Goal: Information Seeking & Learning: Learn about a topic

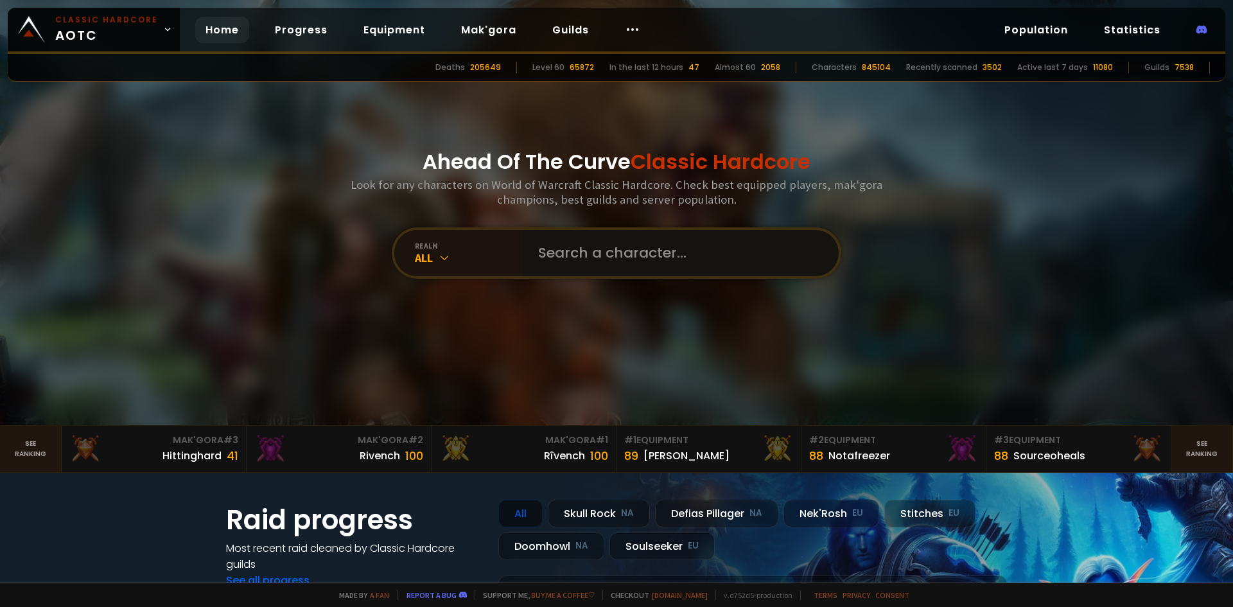
click at [659, 262] on input "text" at bounding box center [676, 253] width 293 height 46
type input "warrdawg"
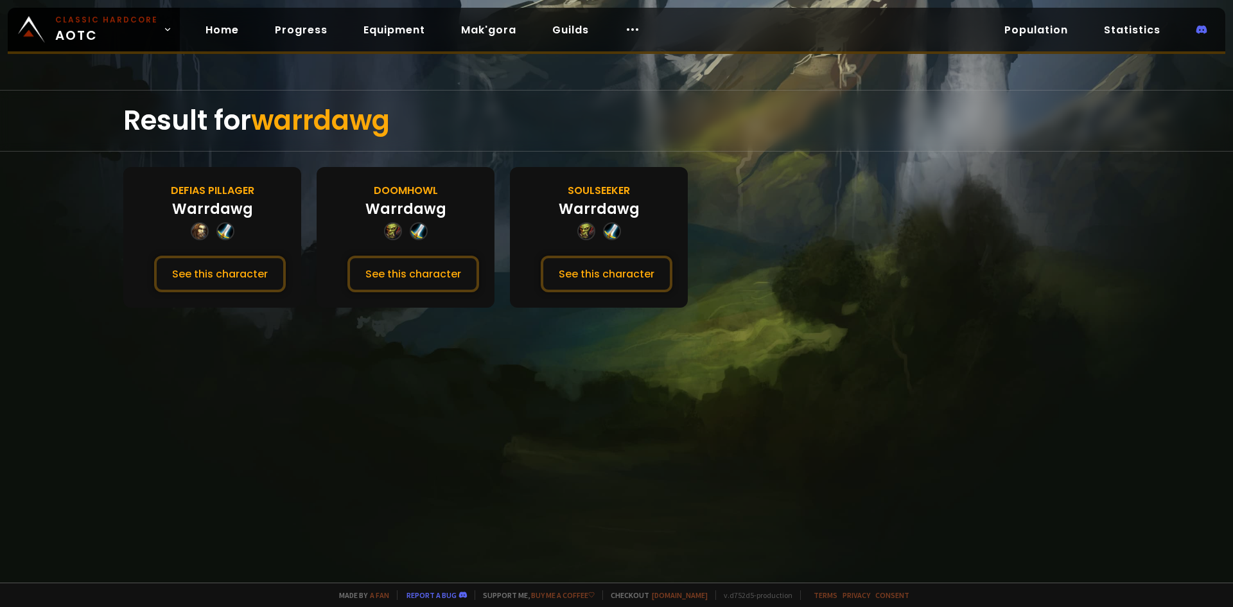
click at [613, 292] on div "Soulseeker Warrdawg See this character" at bounding box center [599, 237] width 178 height 141
click at [614, 291] on button "See this character" at bounding box center [607, 274] width 132 height 37
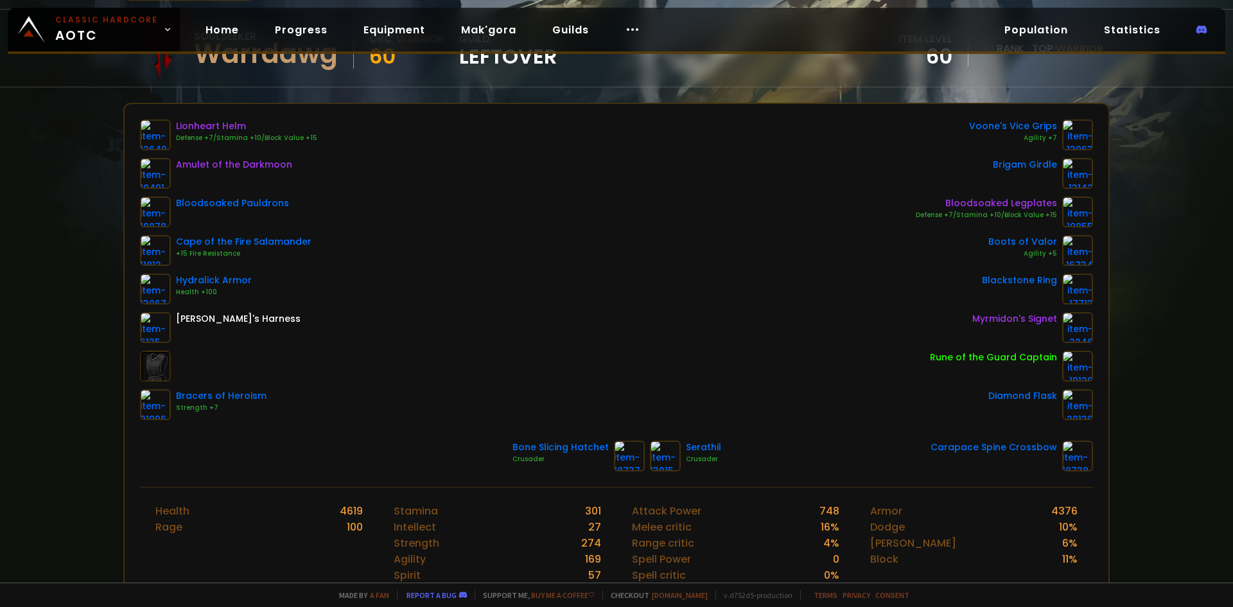
scroll to position [128, 0]
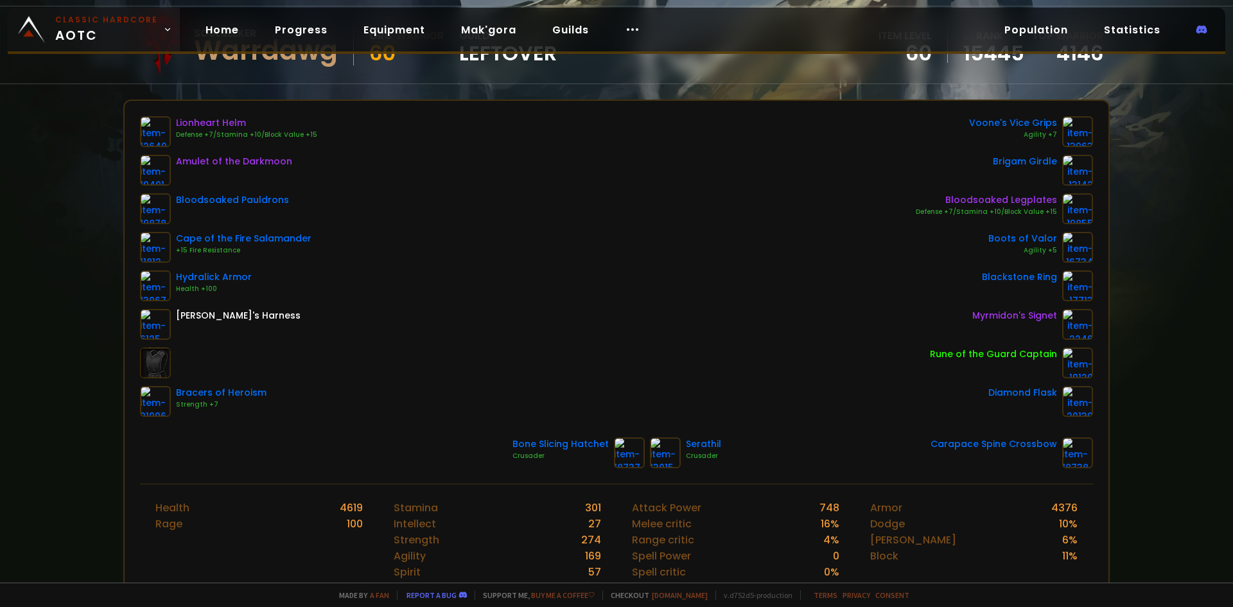
click at [101, 37] on span "Classic Hardcore AOTC" at bounding box center [106, 29] width 103 height 31
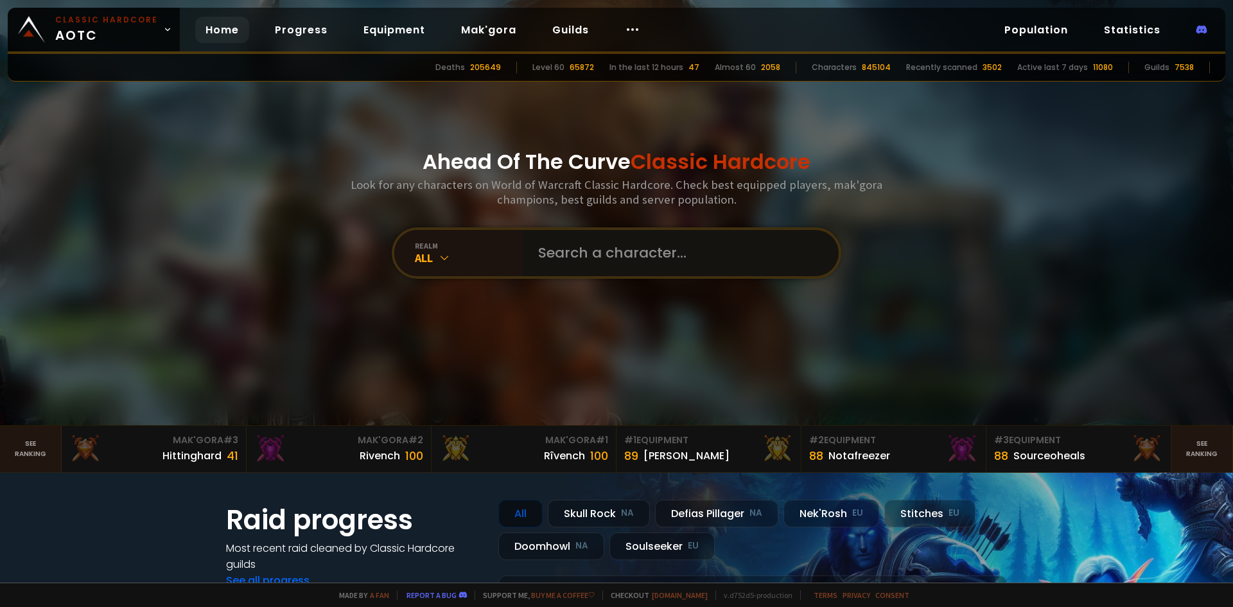
click at [607, 247] on input "text" at bounding box center [676, 253] width 293 height 46
paste input "Oysterdate"
type input "Oysterdate"
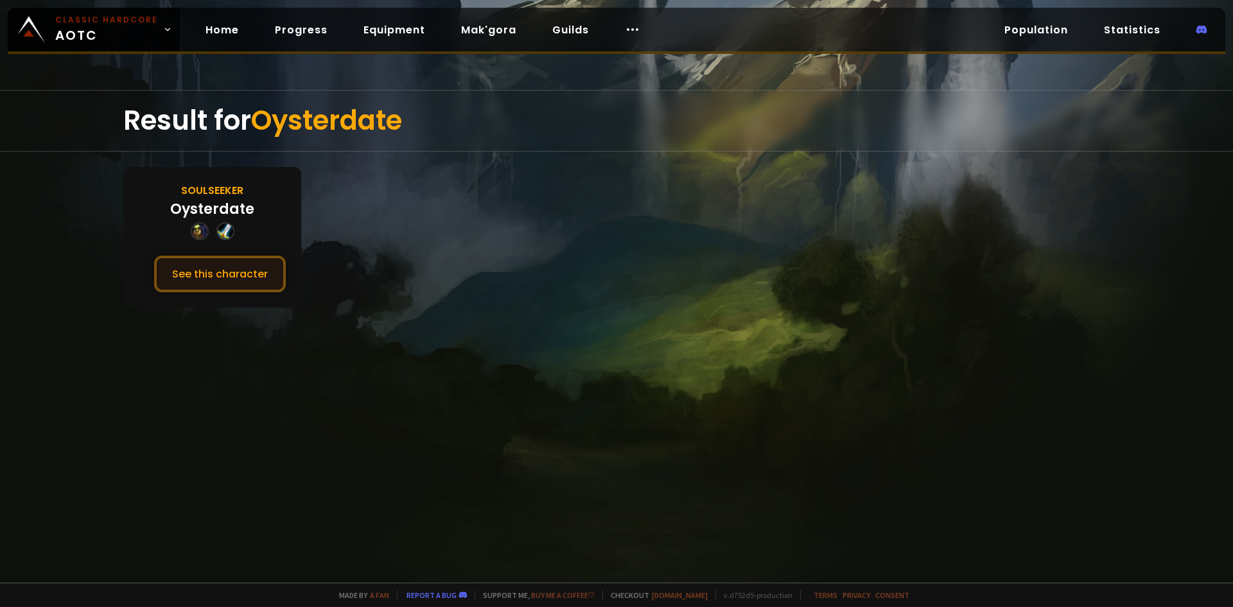
drag, startPoint x: 266, startPoint y: 274, endPoint x: 276, endPoint y: 273, distance: 10.3
click at [265, 274] on button "See this character" at bounding box center [220, 274] width 132 height 37
